Goal: Task Accomplishment & Management: Use online tool/utility

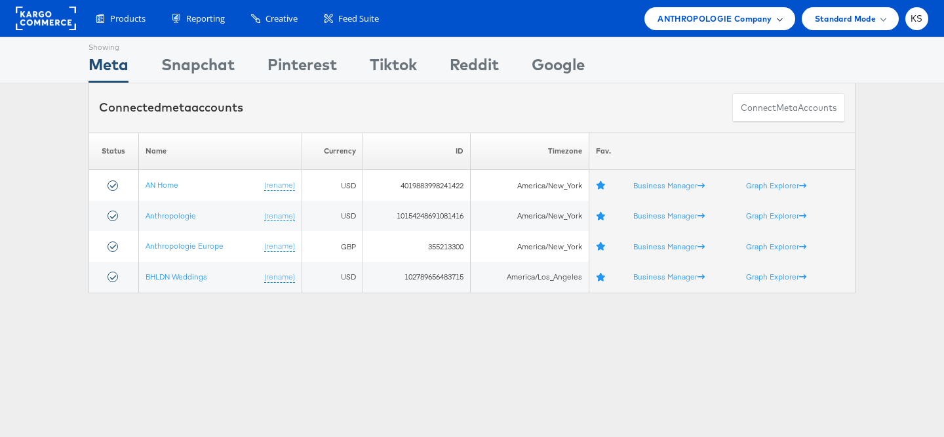
click at [742, 27] on div "ANTHROPOLOGIE Company" at bounding box center [720, 18] width 150 height 23
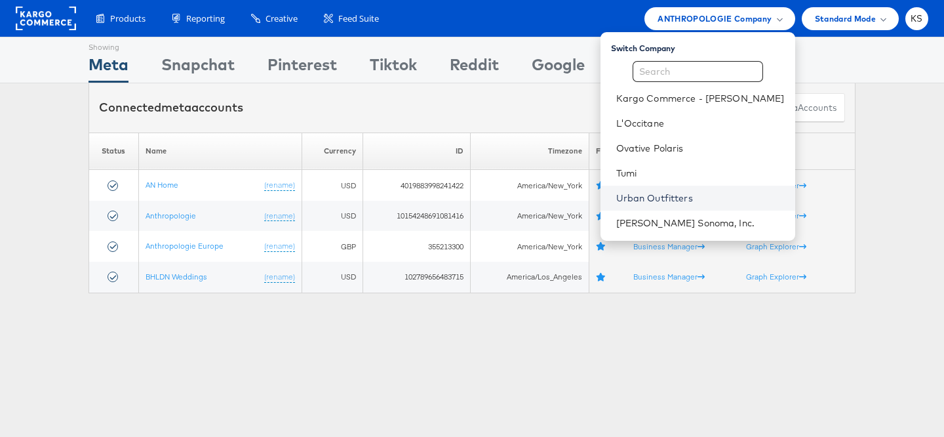
click at [685, 191] on link "Urban Outfitters" at bounding box center [700, 197] width 169 height 13
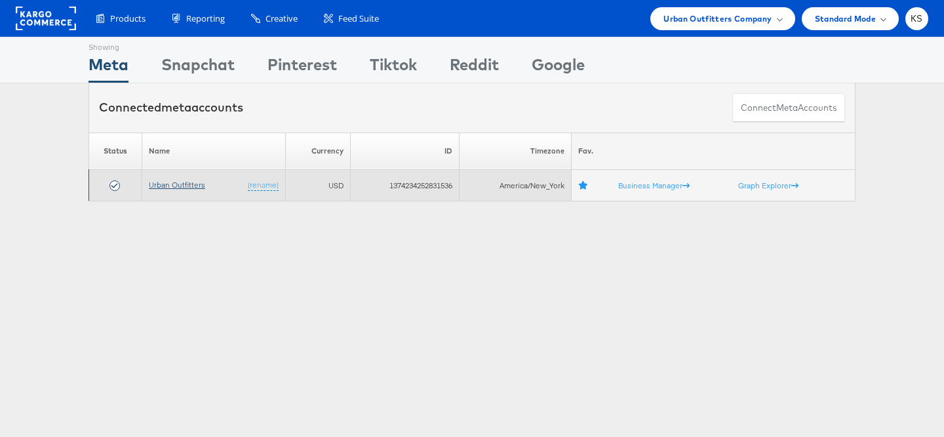
click at [180, 182] on link "Urban Outfitters" at bounding box center [177, 185] width 56 height 10
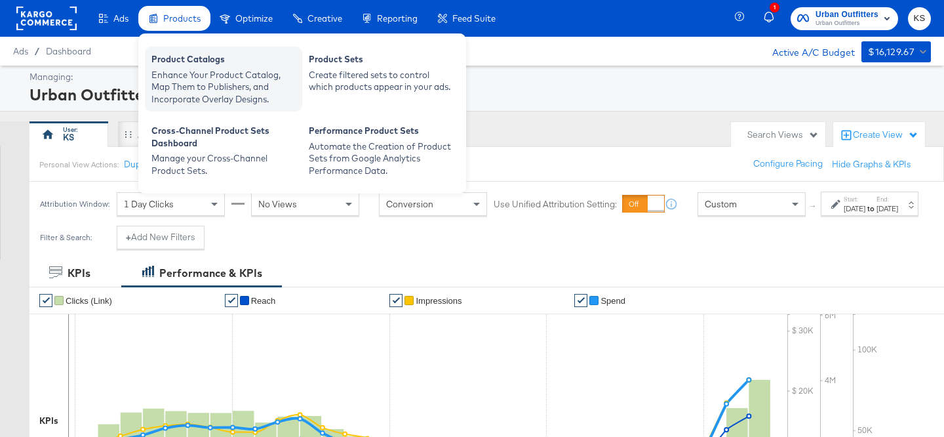
click at [184, 81] on div "Enhance Your Product Catalog, Map Them to Publishers, and Incorporate Overlay D…" at bounding box center [223, 87] width 144 height 37
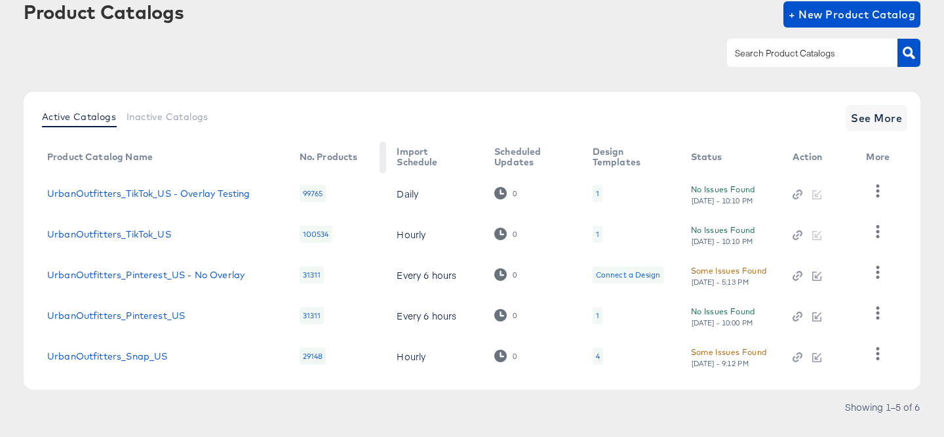
scroll to position [102, 0]
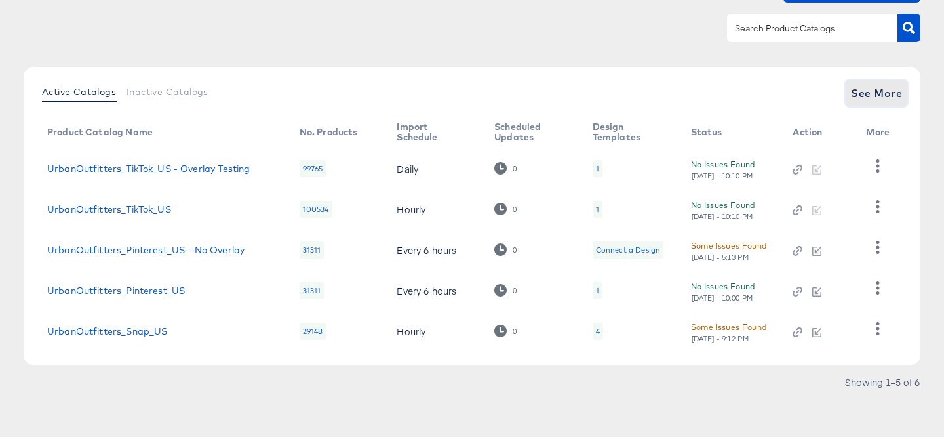
click at [883, 101] on span "See More" at bounding box center [876, 93] width 51 height 18
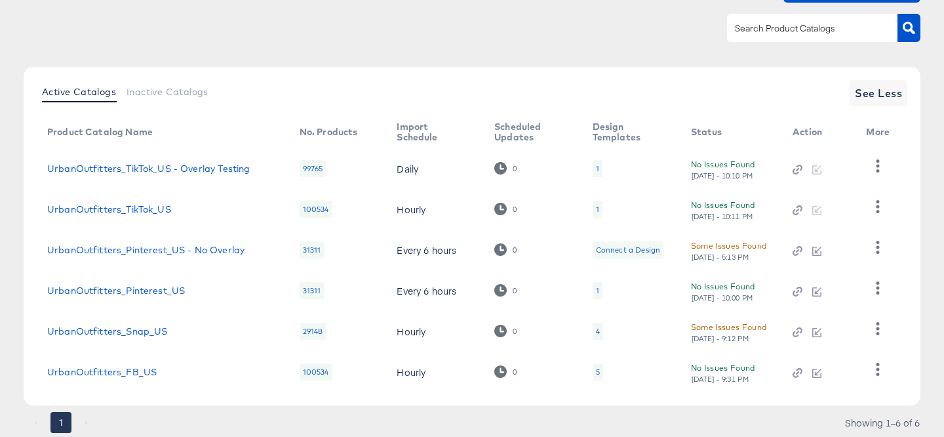
scroll to position [144, 0]
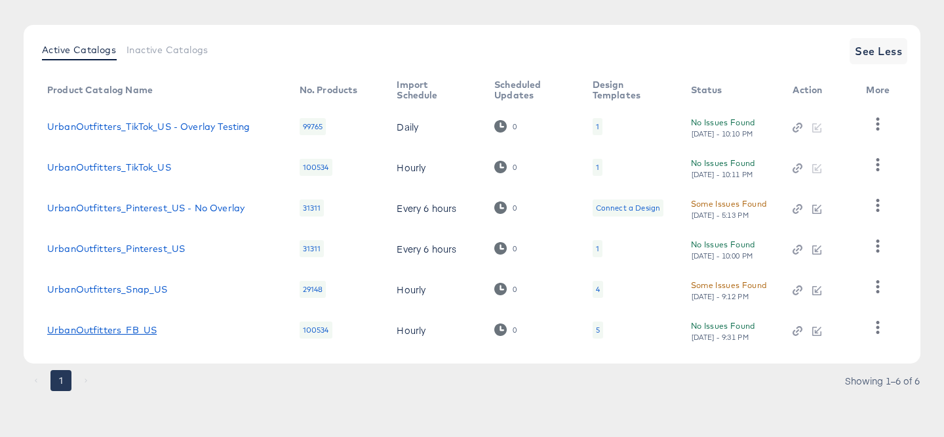
click at [87, 334] on link "UrbanOutfitters_FB_US" at bounding box center [102, 330] width 110 height 10
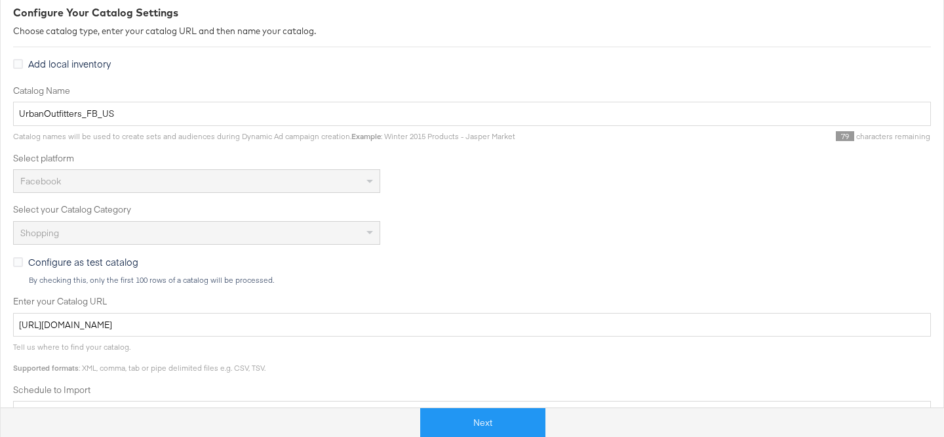
scroll to position [286, 0]
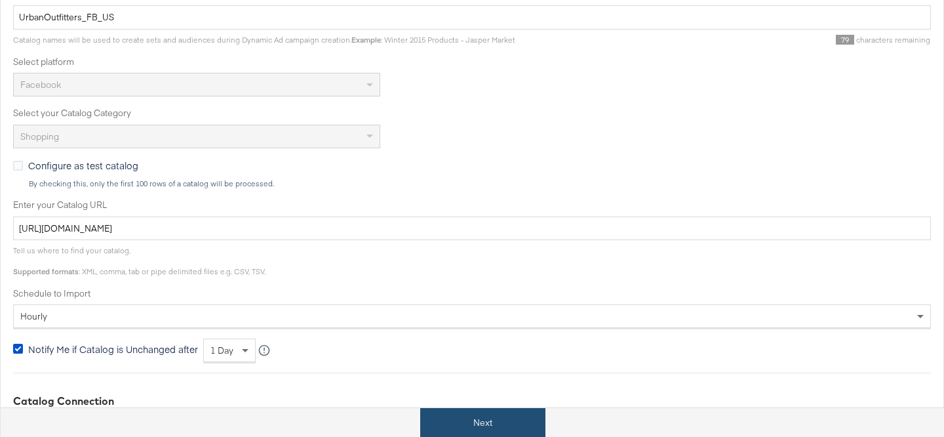
click at [494, 420] on button "Next" at bounding box center [482, 423] width 125 height 30
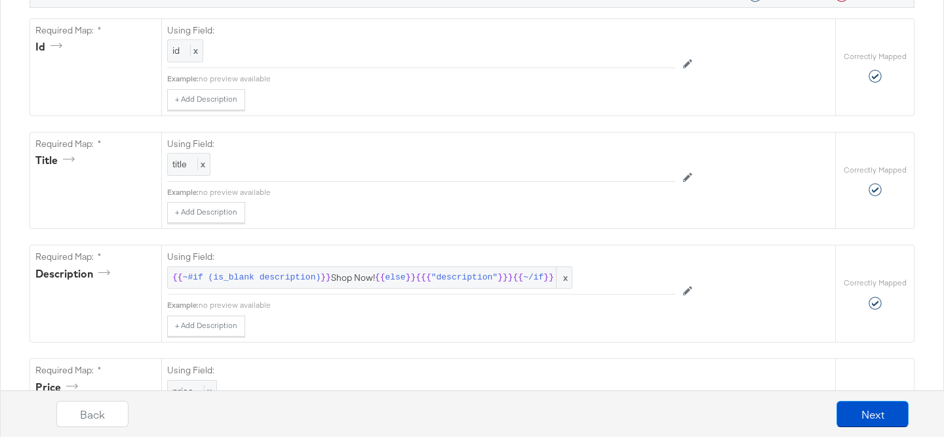
scroll to position [0, 0]
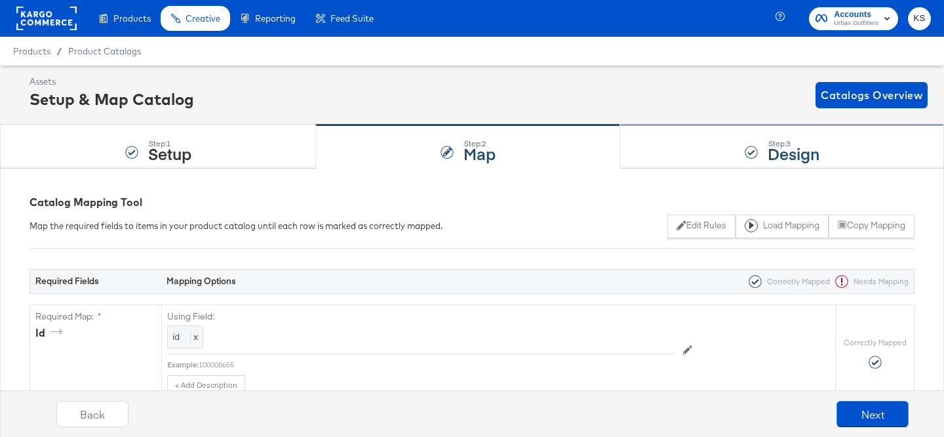
click at [680, 142] on div "Step: 3 Design" at bounding box center [782, 146] width 324 height 43
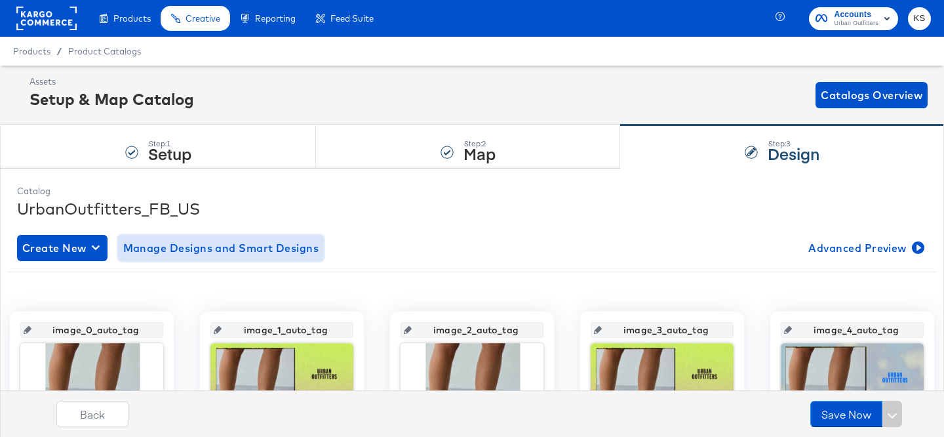
click at [283, 250] on span "Manage Designs and Smart Designs" at bounding box center [221, 248] width 196 height 18
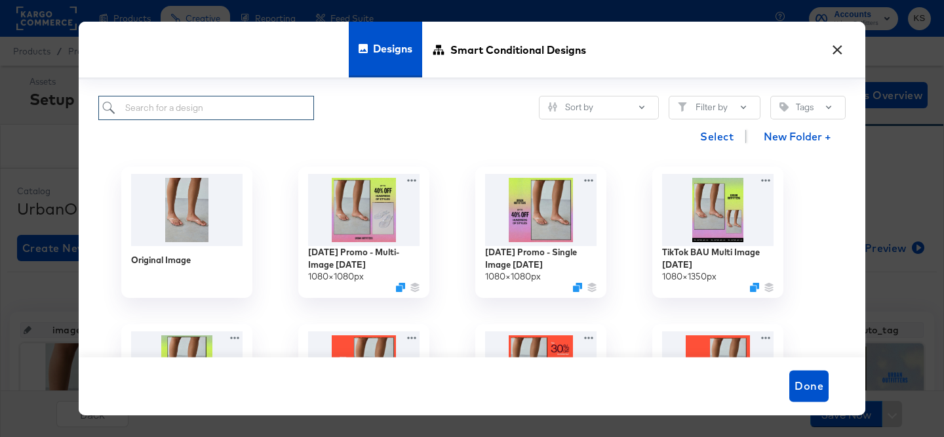
click at [199, 106] on input "search" at bounding box center [206, 108] width 216 height 24
paste input "Best [DATE] Smart Design"
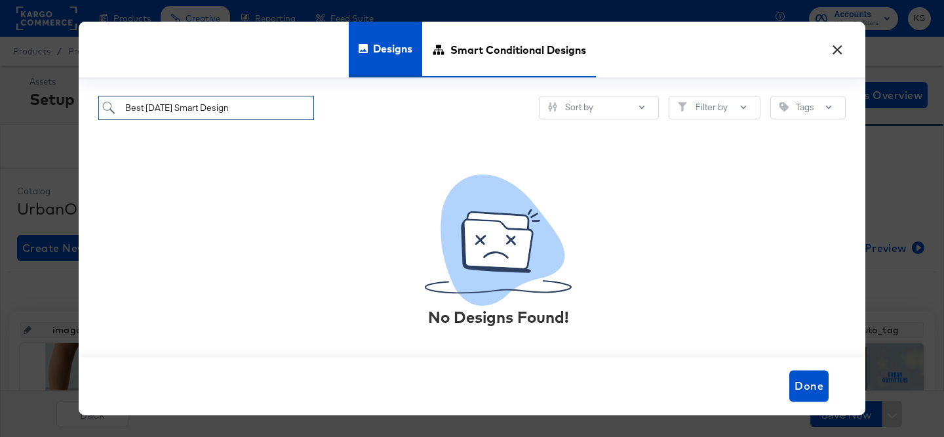
type input "Best [DATE] Smart Design"
click at [473, 57] on span "Smart Conditional Designs" at bounding box center [518, 50] width 136 height 58
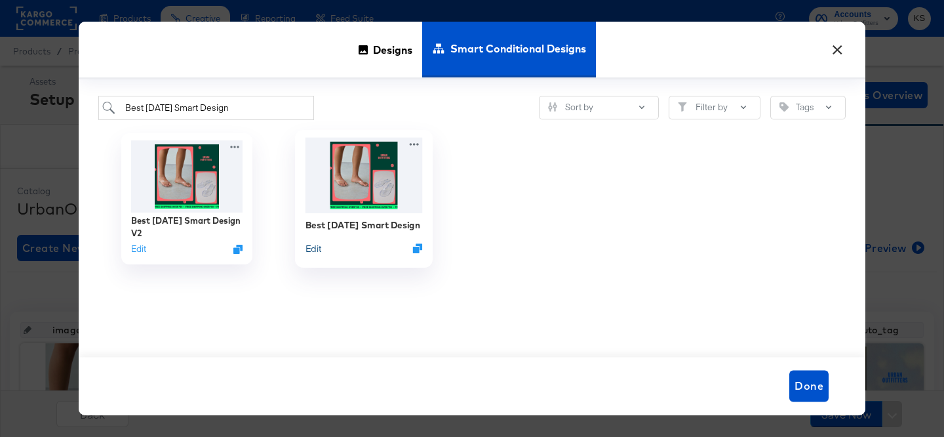
click at [309, 247] on button "Edit" at bounding box center [314, 248] width 16 height 12
